Goal: Task Accomplishment & Management: Manage account settings

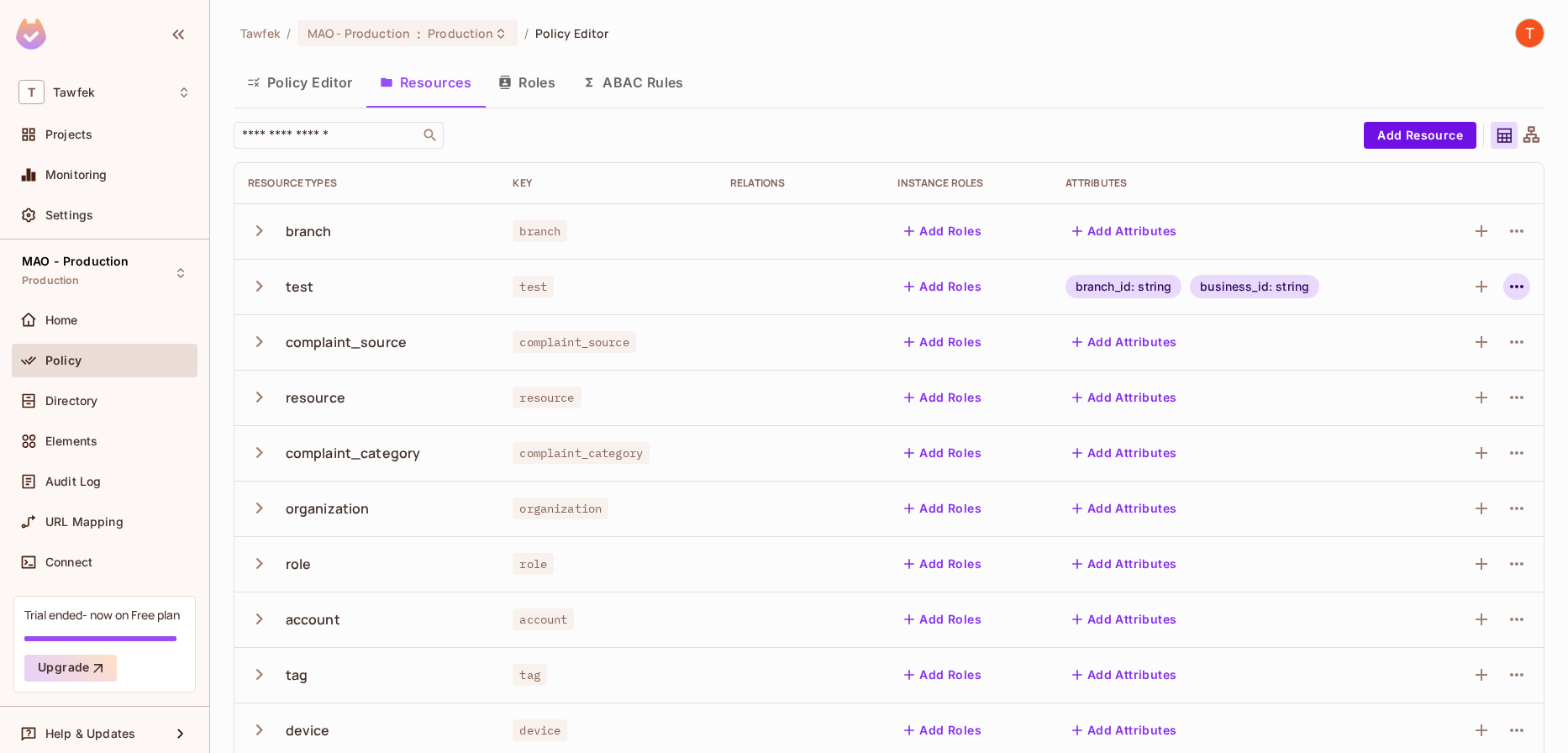
click at [1507, 286] on icon "button" at bounding box center [1516, 286] width 20 height 20
click at [1426, 351] on div "Edit Resource" at bounding box center [1431, 352] width 79 height 17
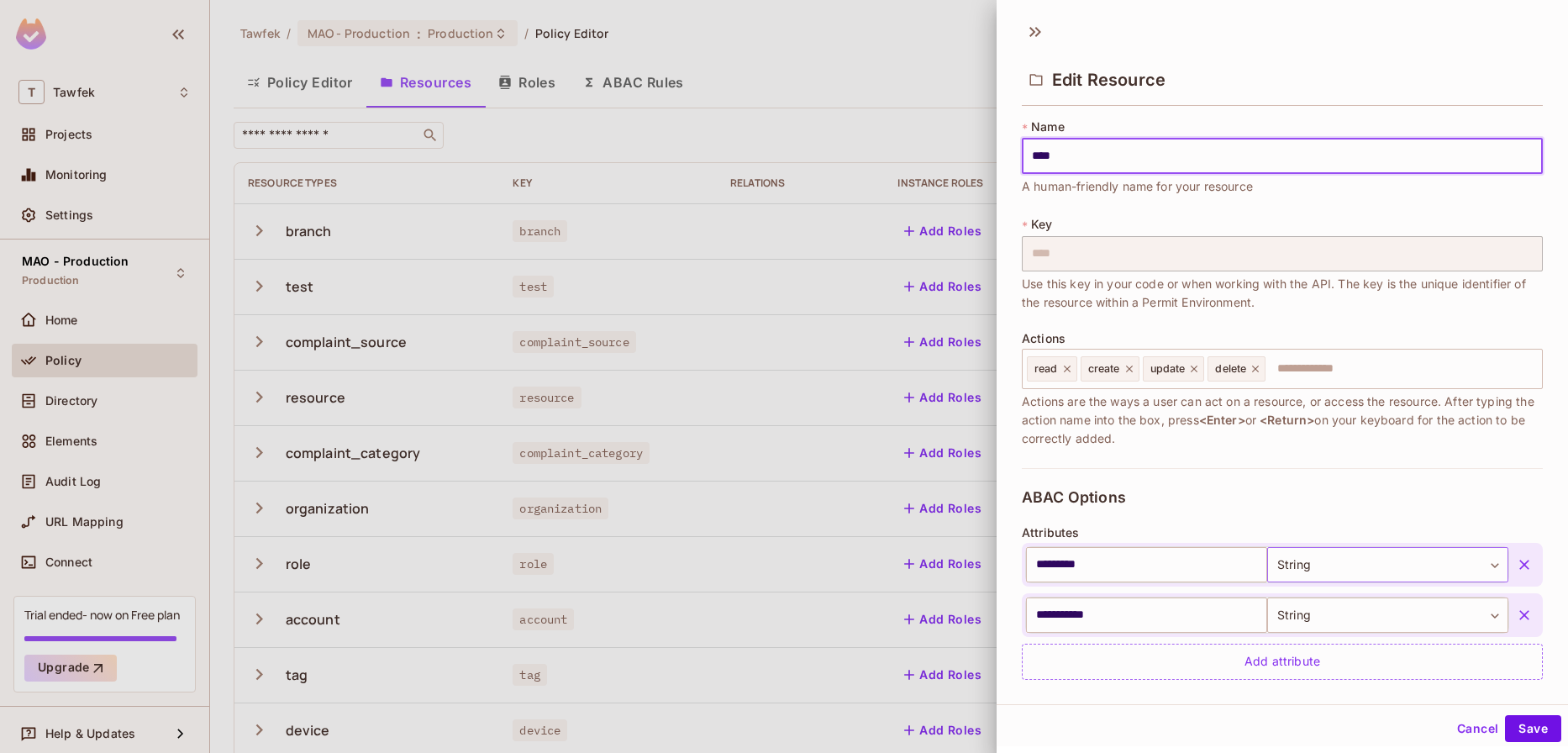
click at [1294, 563] on body "T Tawfek Projects Monitoring Settings MAO - Production Production Home Policy D…" at bounding box center [784, 376] width 1568 height 753
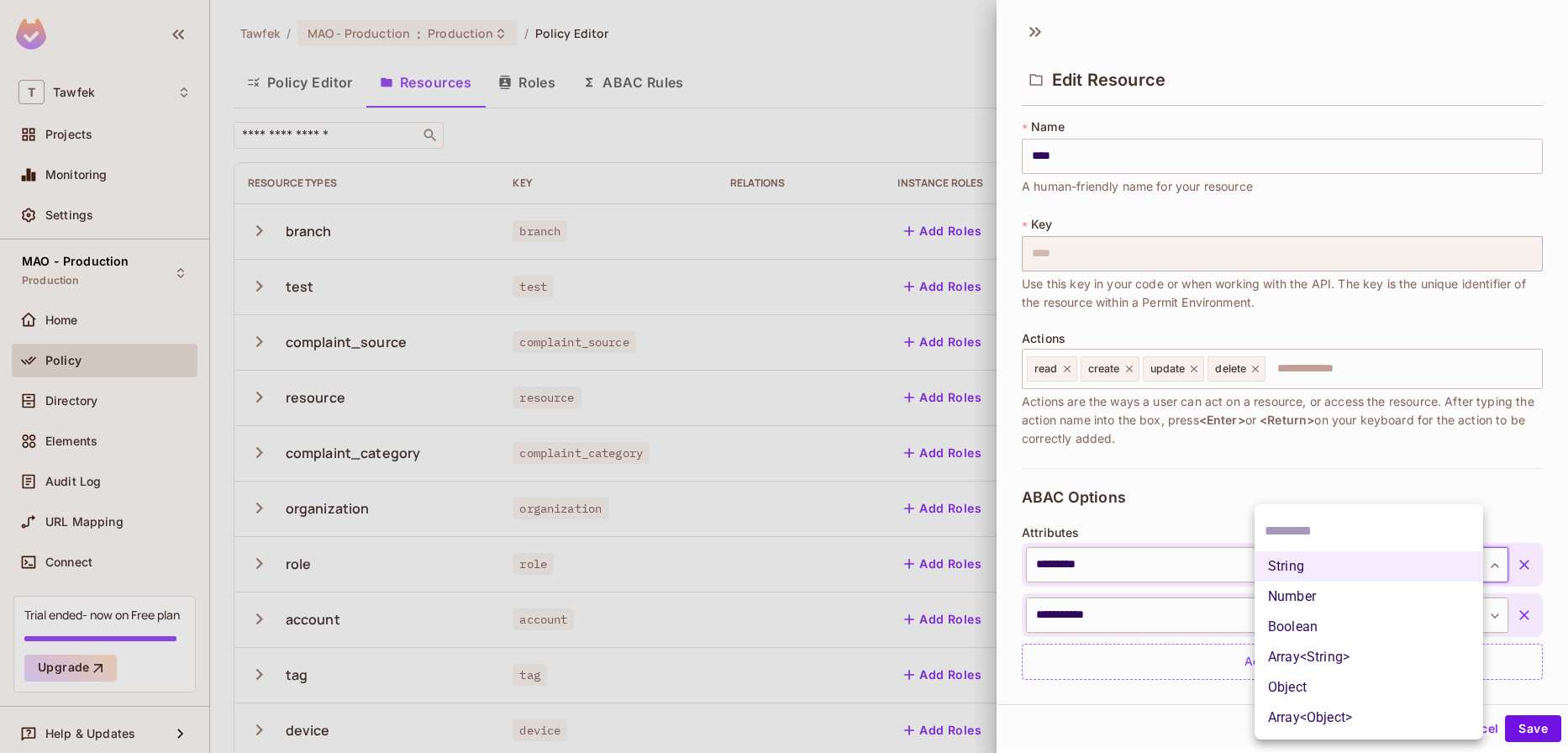
click at [1295, 503] on div at bounding box center [784, 376] width 1568 height 753
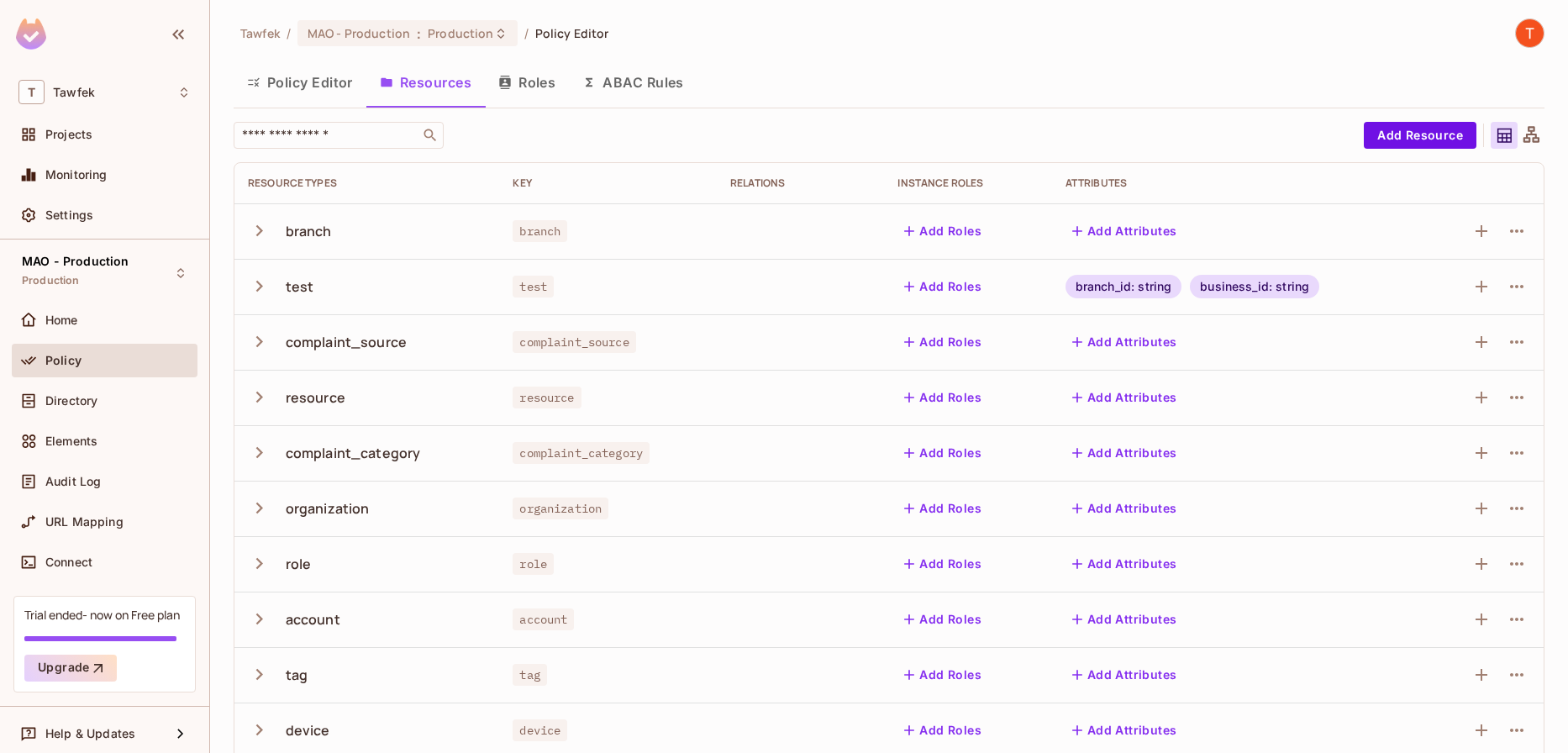
click at [1301, 602] on td "Add Attributes" at bounding box center [1238, 619] width 373 height 55
click at [1507, 287] on icon "button" at bounding box center [1516, 286] width 20 height 20
click at [1434, 356] on div "Edit Resource" at bounding box center [1431, 352] width 79 height 17
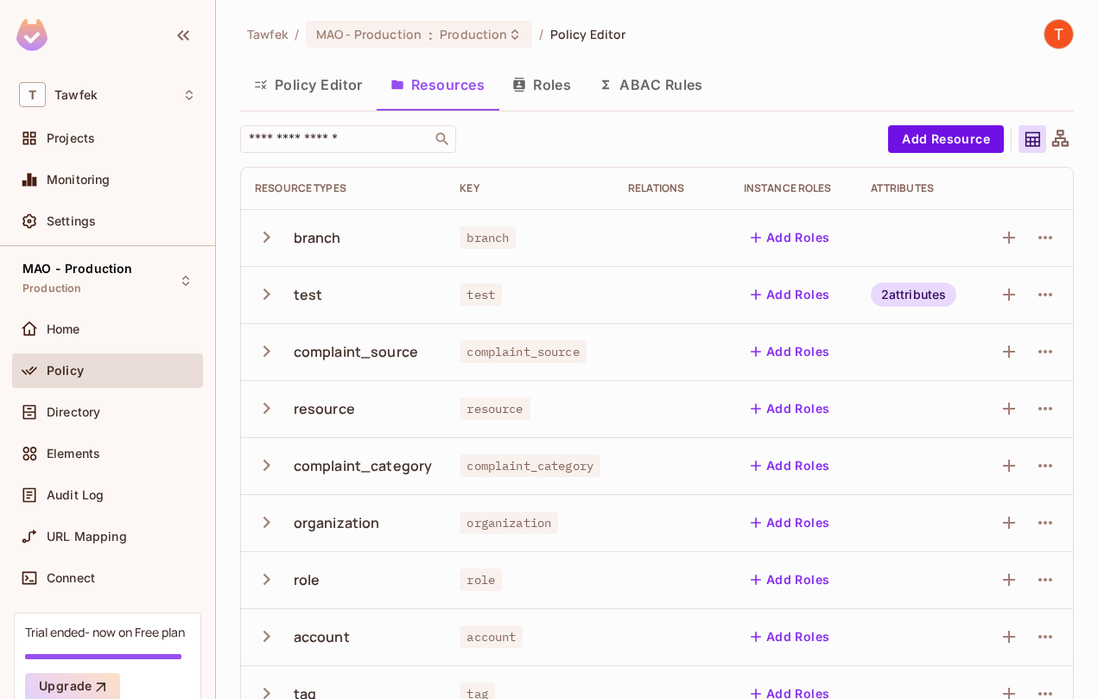
click at [904, 291] on div "2 attributes" at bounding box center [914, 294] width 86 height 24
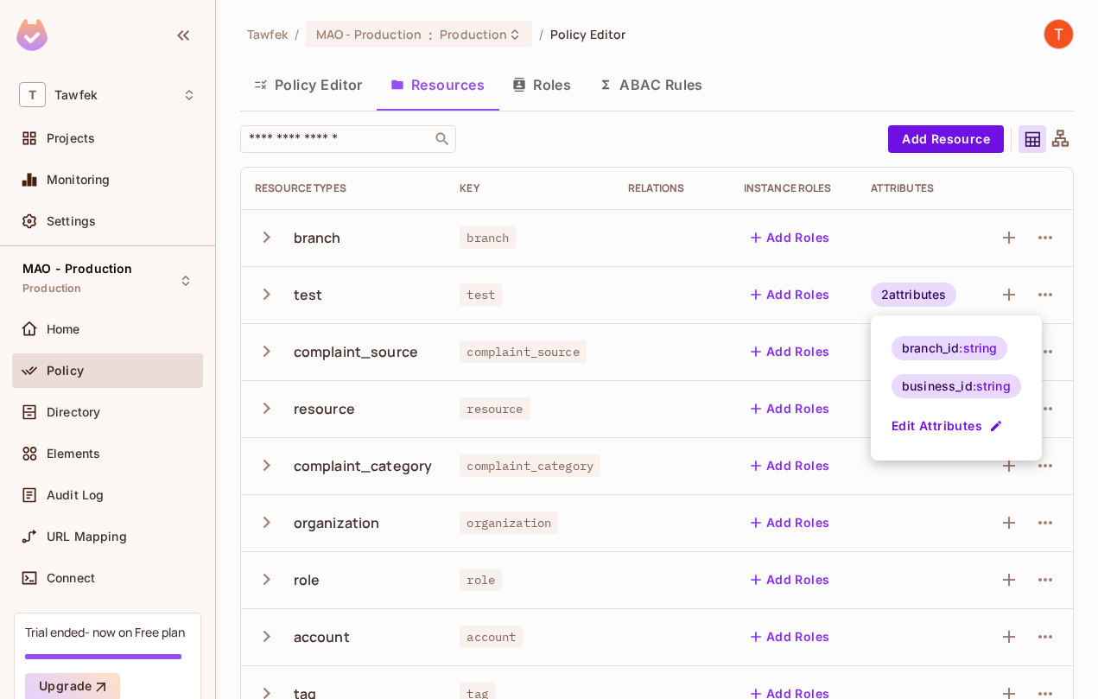
click at [940, 427] on button "Edit Attributes" at bounding box center [948, 426] width 115 height 28
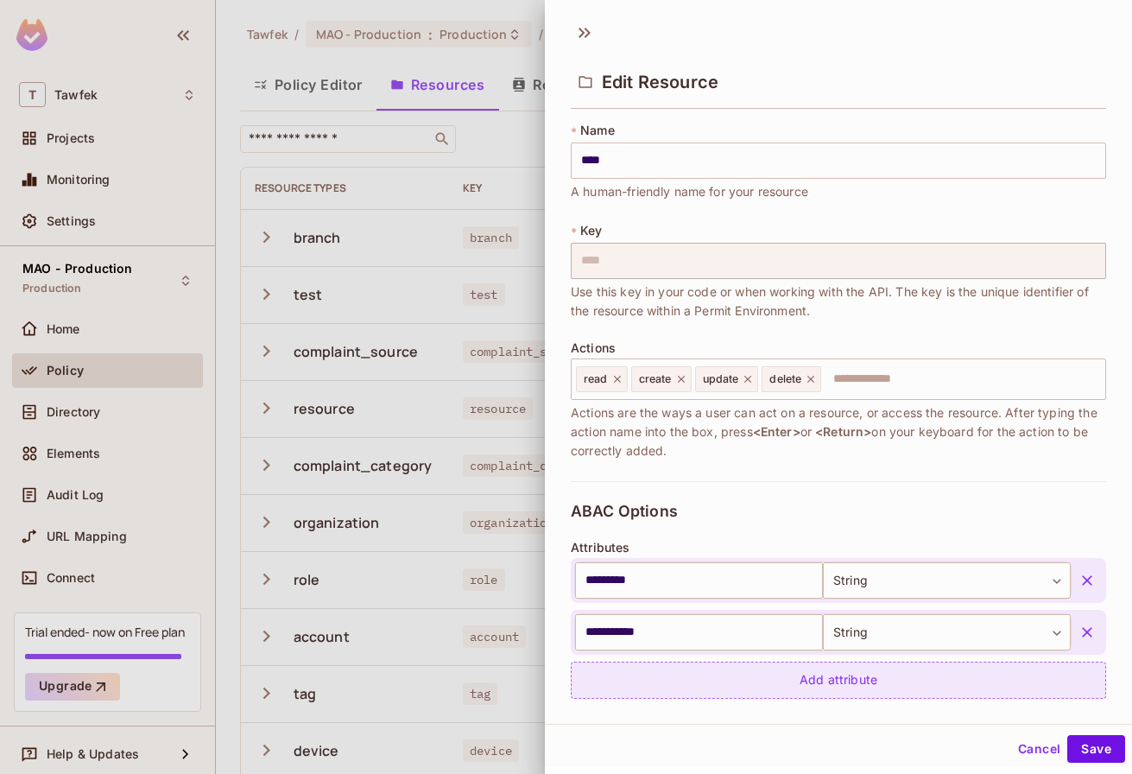
click at [919, 672] on div "Add attribute" at bounding box center [838, 680] width 535 height 37
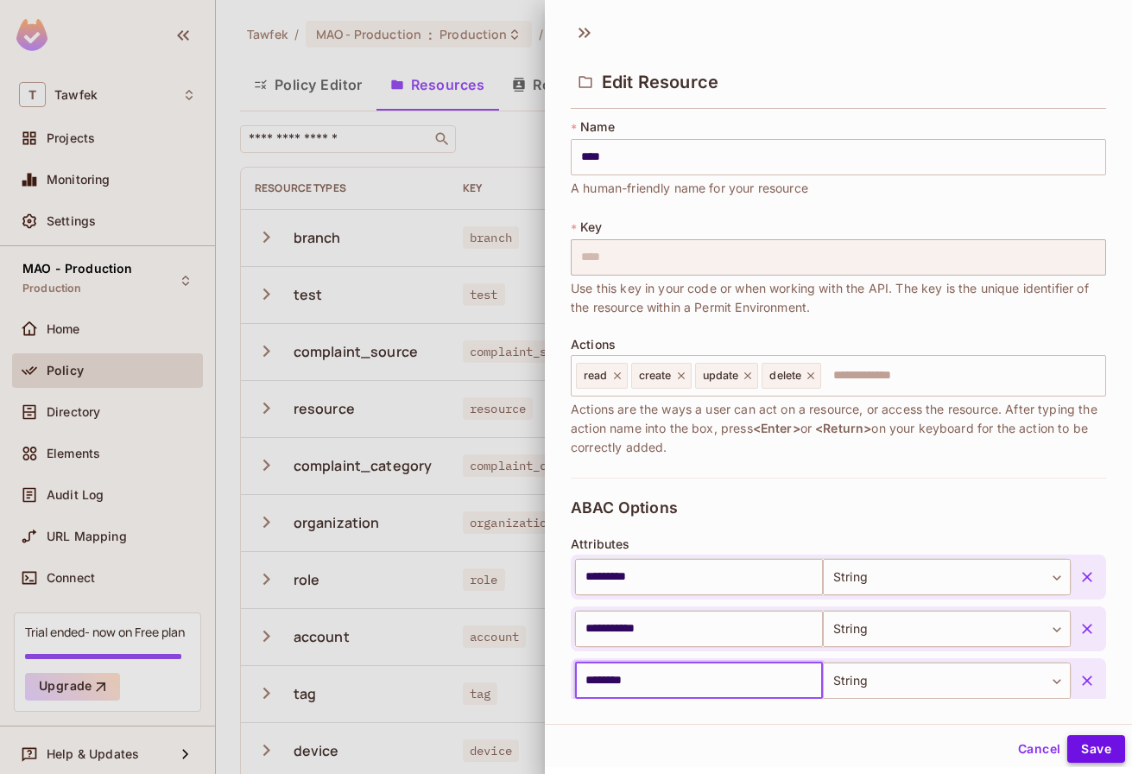
type input "********"
click at [1090, 755] on button "Save" at bounding box center [1096, 749] width 58 height 28
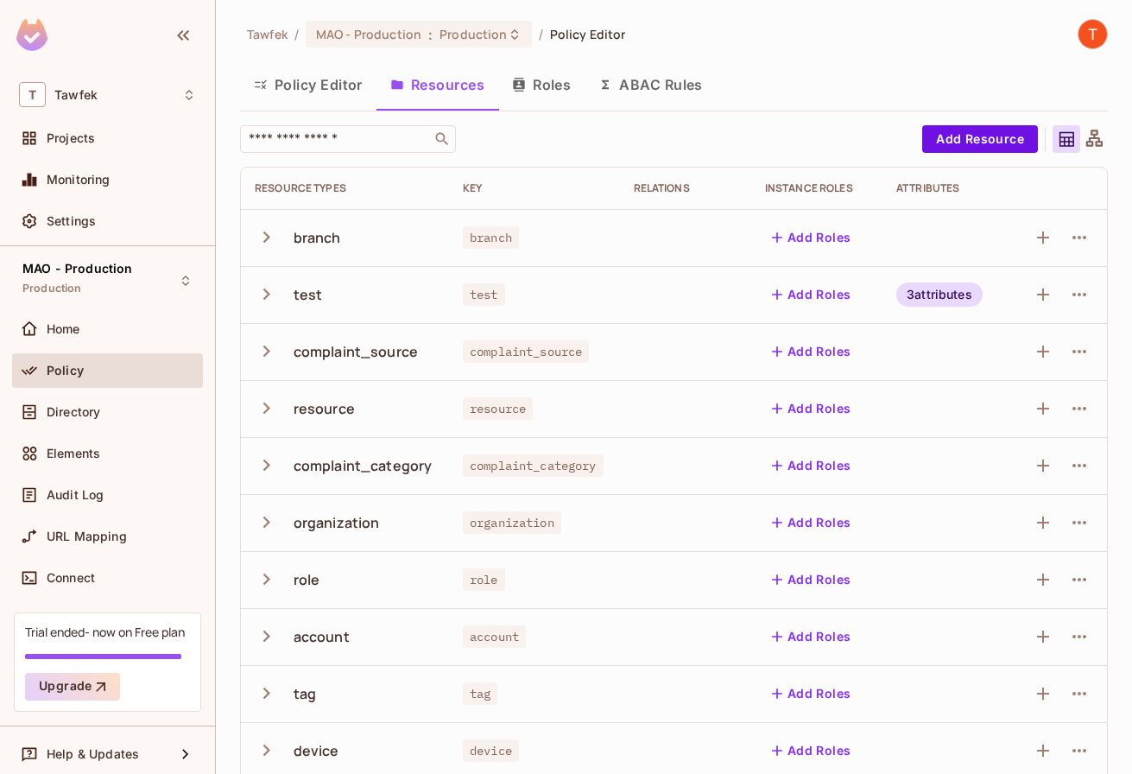
click at [541, 125] on div "​" at bounding box center [577, 139] width 674 height 28
click at [970, 301] on div "3 attributes" at bounding box center [939, 294] width 86 height 24
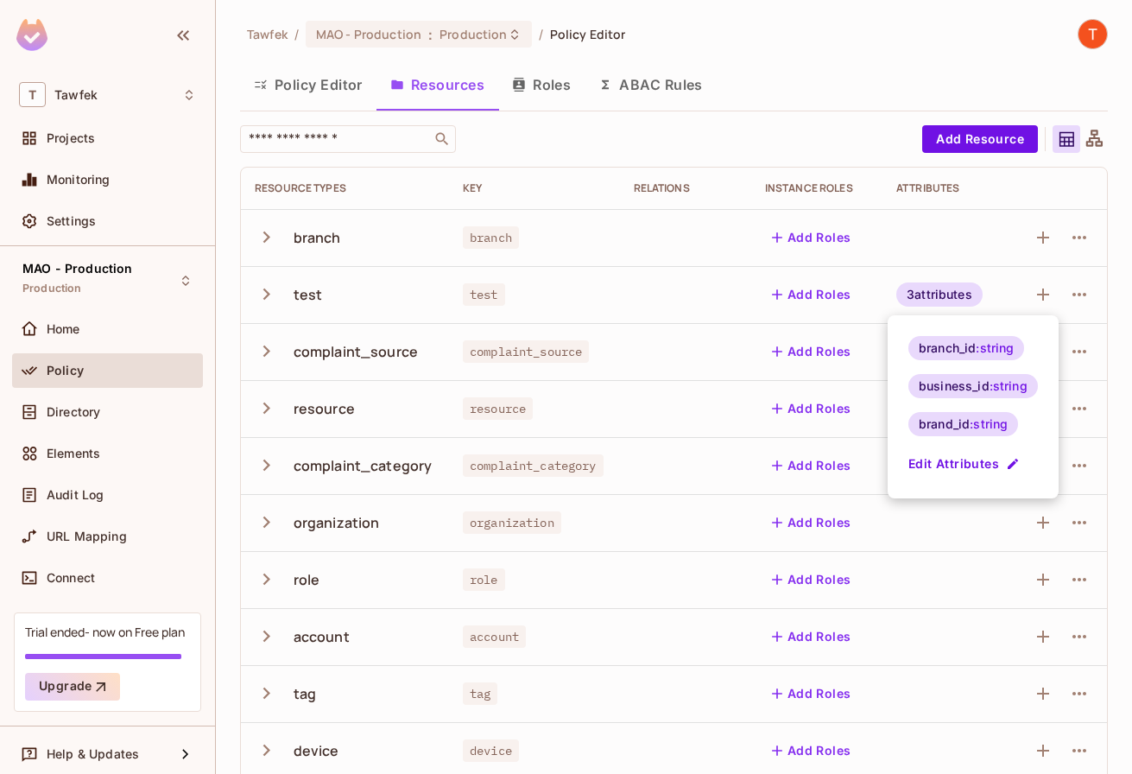
click at [937, 294] on div at bounding box center [566, 387] width 1132 height 774
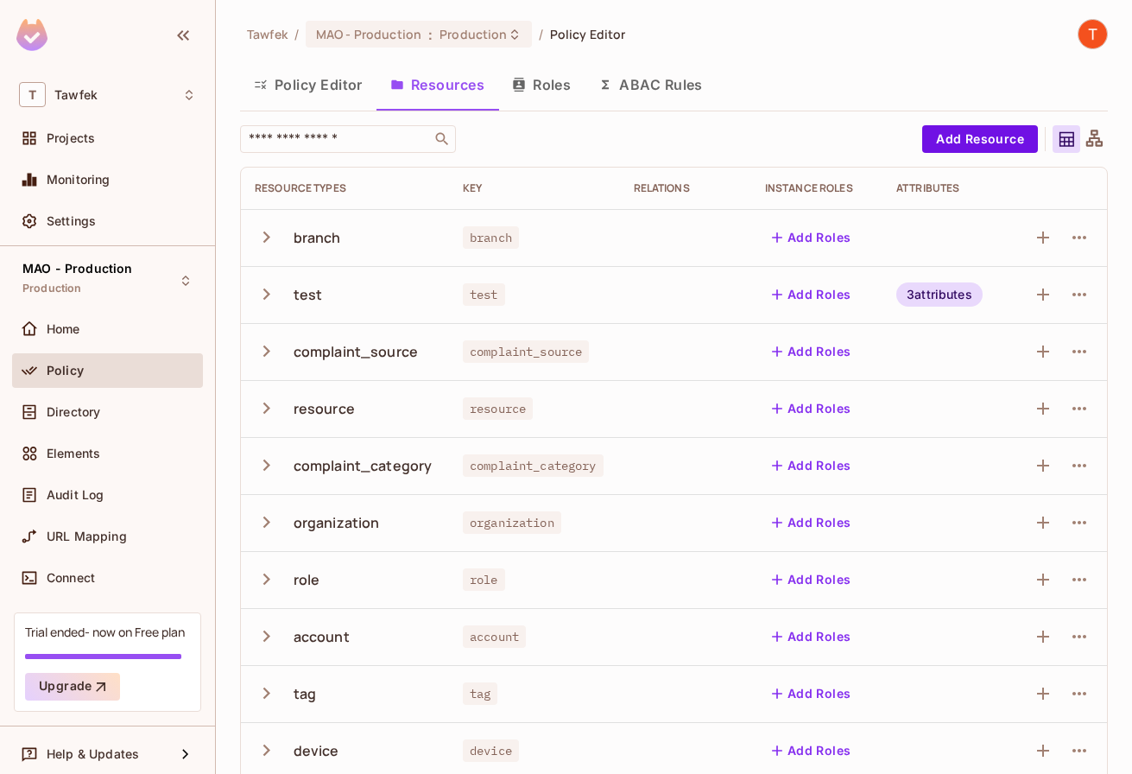
click at [936, 294] on div "3 attributes" at bounding box center [939, 294] width 86 height 24
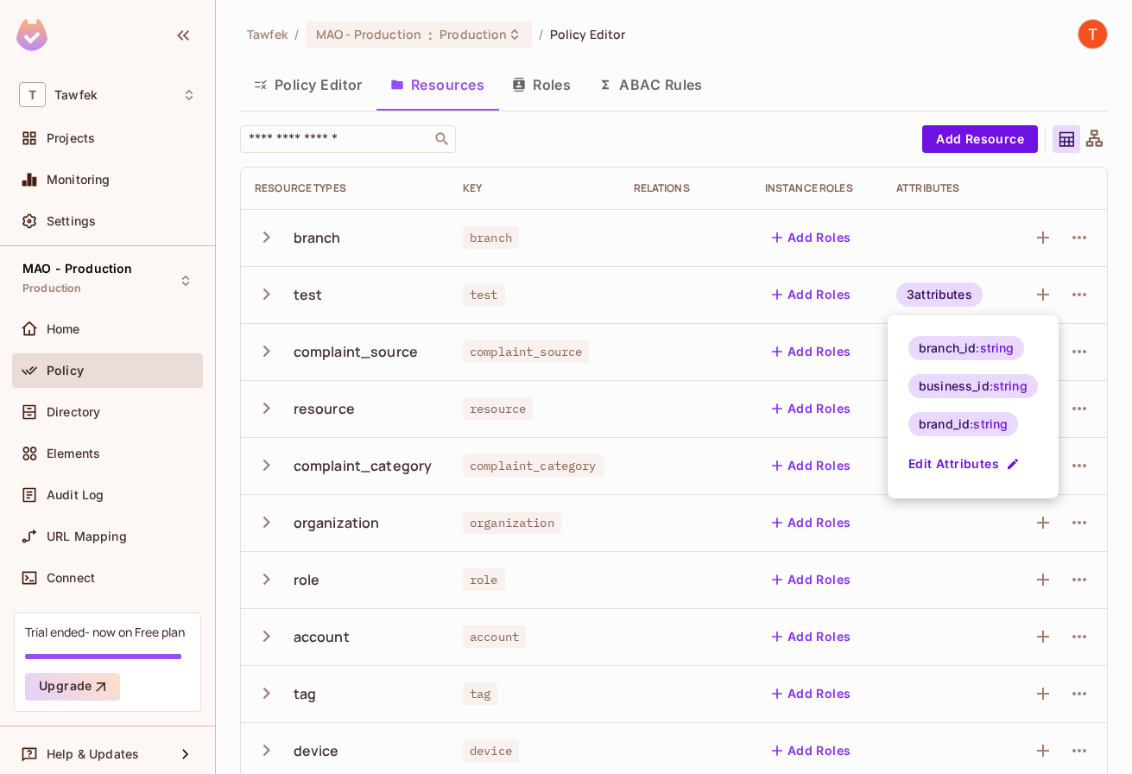
click at [931, 459] on button "Edit Attributes" at bounding box center [966, 464] width 115 height 28
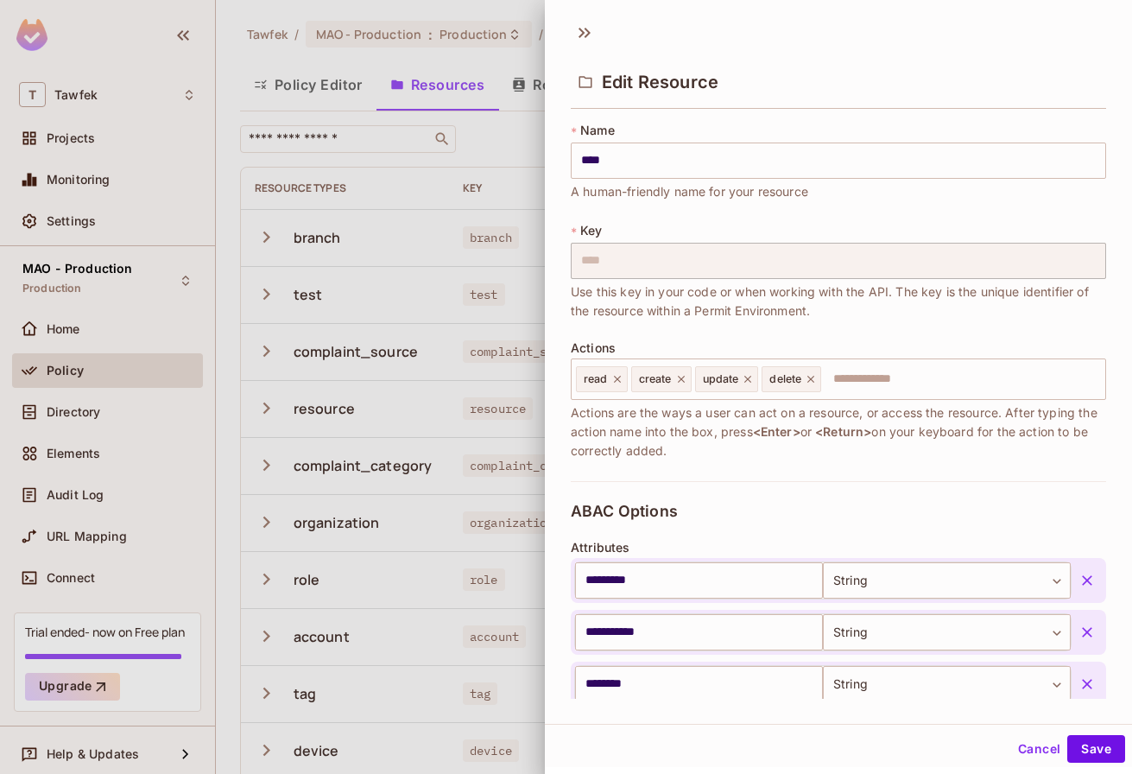
click at [1079, 681] on icon "button" at bounding box center [1087, 683] width 17 height 17
drag, startPoint x: 1078, startPoint y: 749, endPoint x: 440, endPoint y: 581, distance: 659.8
click at [1074, 748] on button "Save" at bounding box center [1096, 749] width 58 height 28
